Goal: Navigation & Orientation: Understand site structure

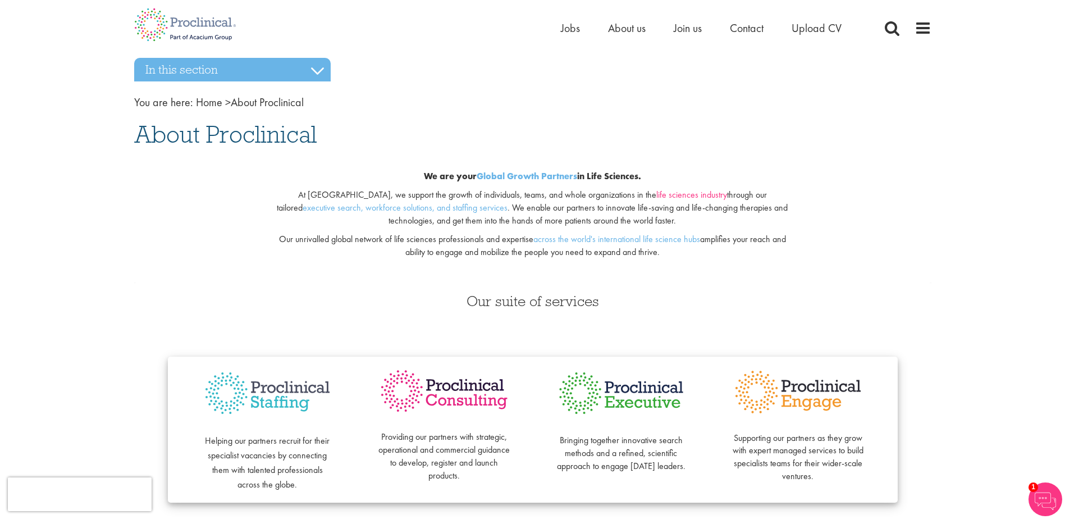
scroll to position [225, 0]
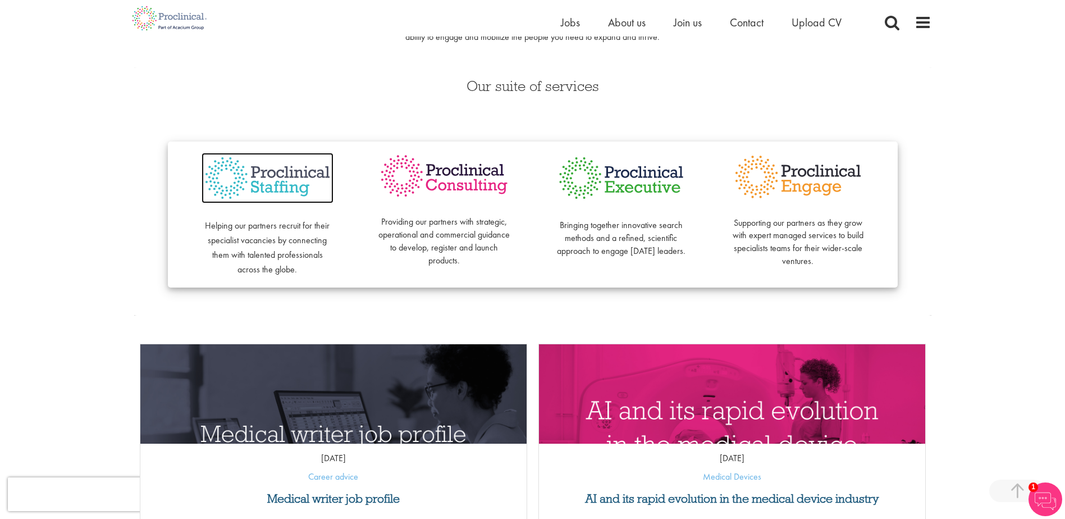
click at [278, 181] on img at bounding box center [268, 178] width 132 height 51
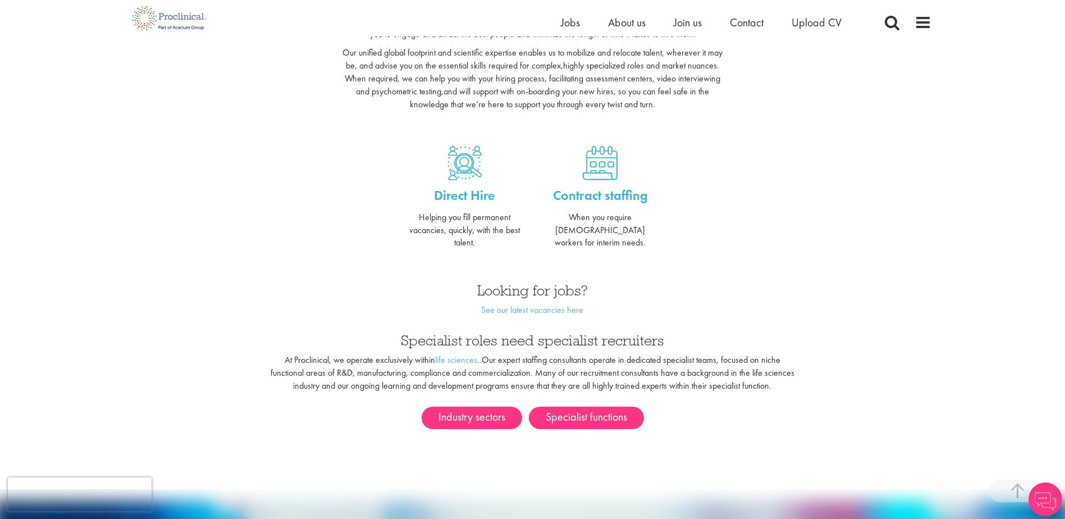
scroll to position [449, 0]
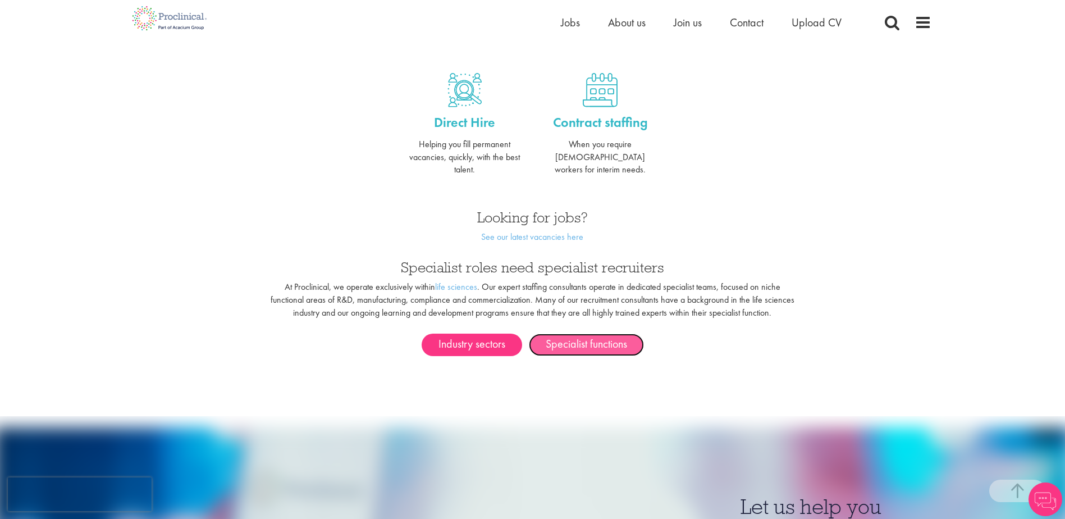
click at [545, 334] on link "Specialist functions" at bounding box center [586, 345] width 115 height 22
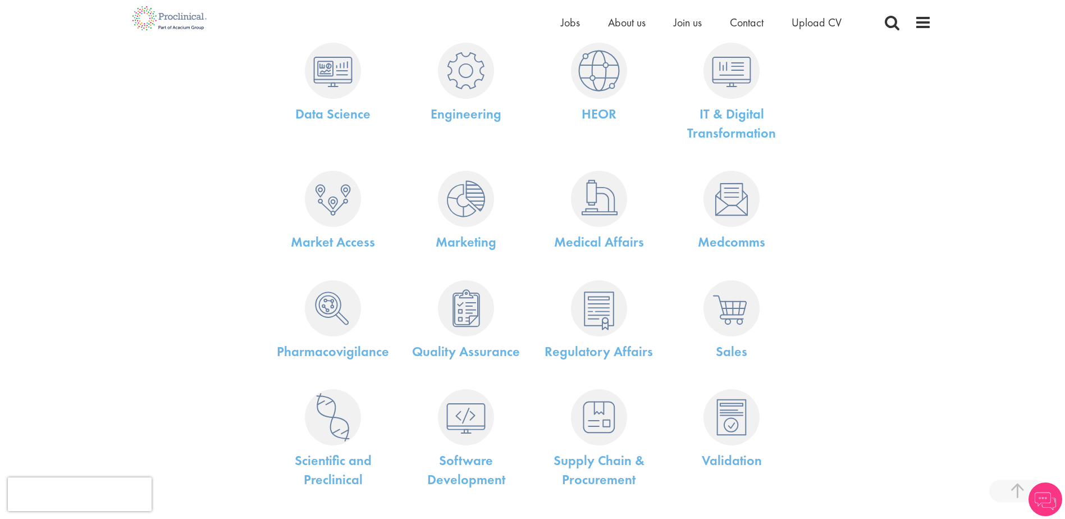
scroll to position [674, 0]
